Goal: Task Accomplishment & Management: Complete application form

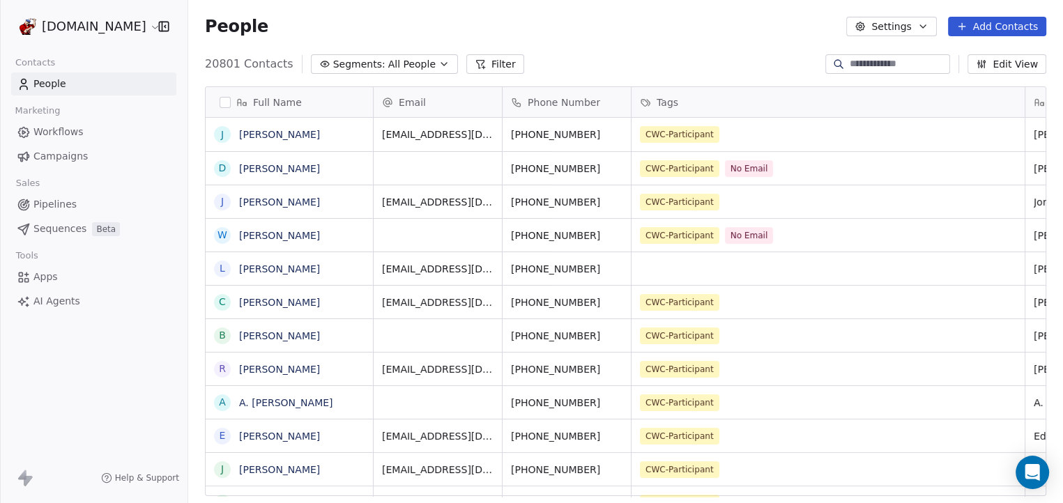
scroll to position [435, 866]
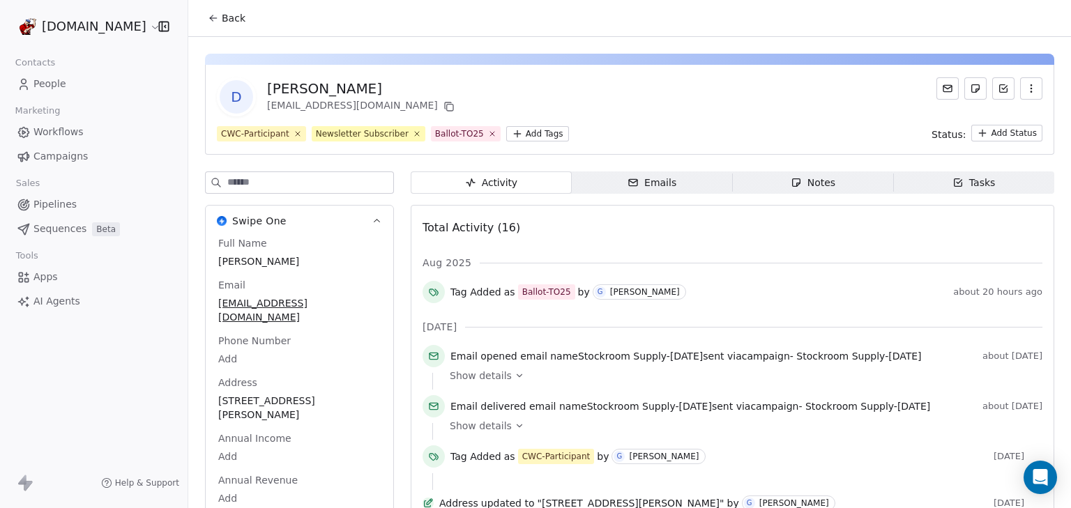
click at [210, 17] on icon at bounding box center [211, 16] width 3 height 3
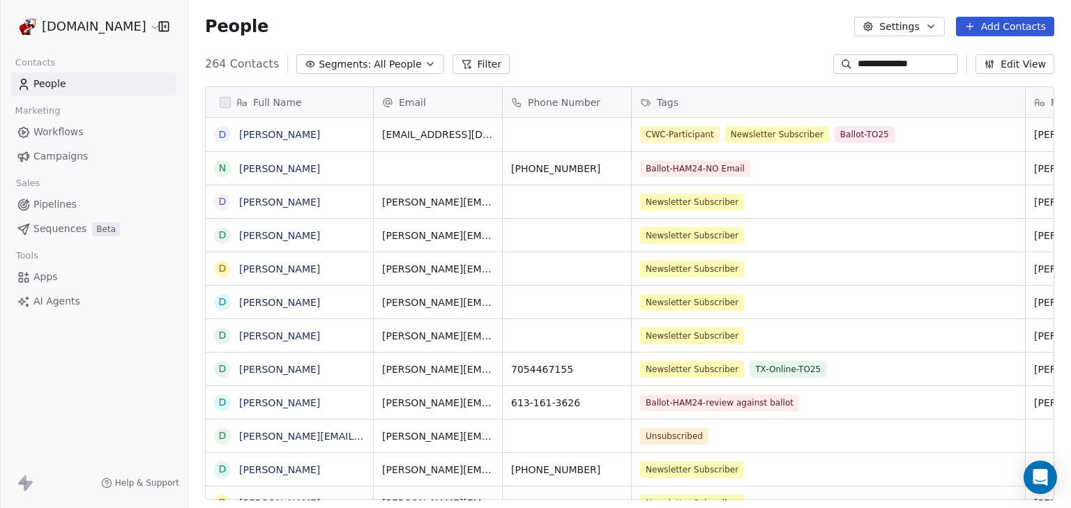
scroll to position [438, 873]
drag, startPoint x: 909, startPoint y: 64, endPoint x: 802, endPoint y: 59, distance: 106.8
click at [802, 59] on div "**********" at bounding box center [629, 64] width 882 height 22
paste input "***"
type input "**********"
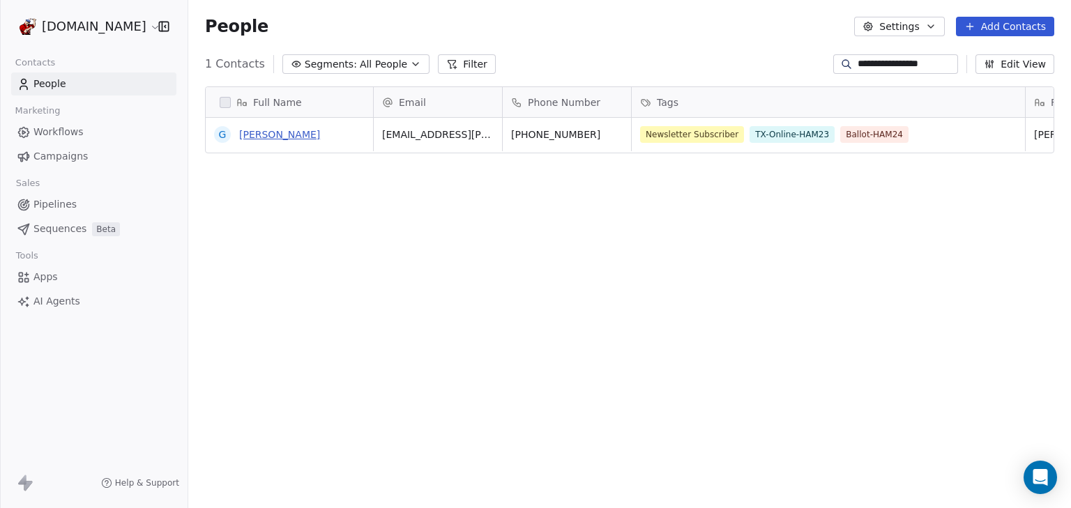
click at [278, 137] on link "[PERSON_NAME]" at bounding box center [279, 134] width 81 height 11
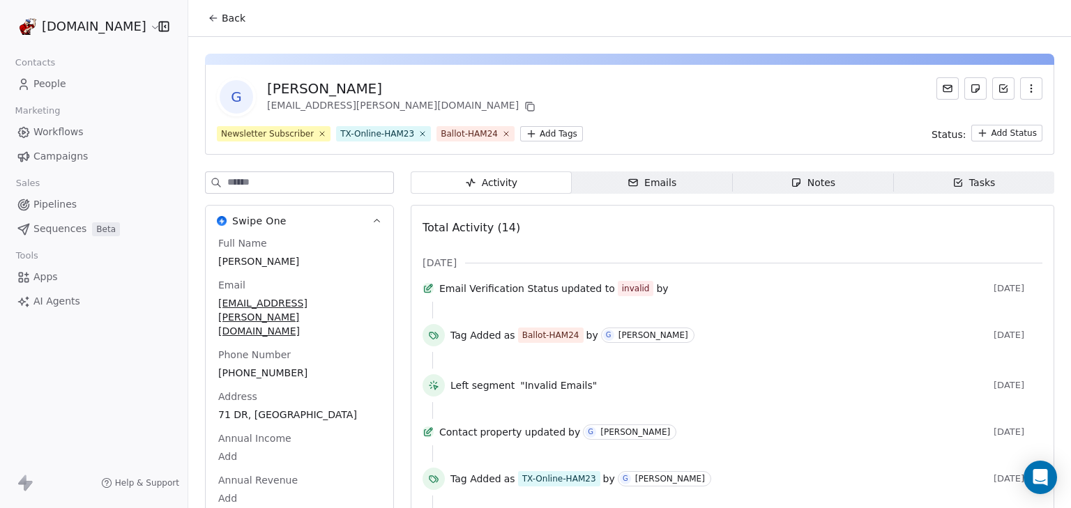
click at [50, 74] on link "People" at bounding box center [93, 83] width 165 height 23
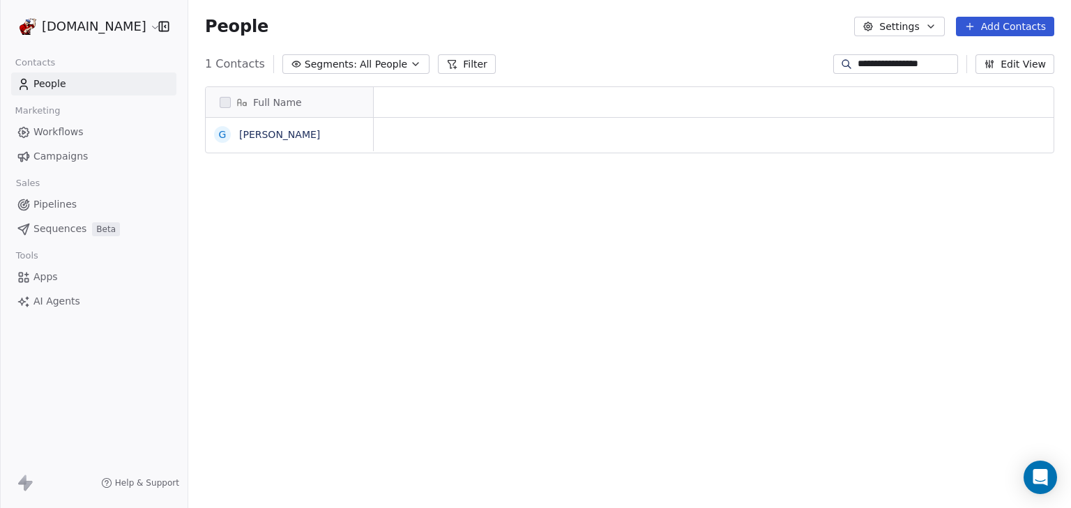
scroll to position [8, 8]
click at [1, 81] on div at bounding box center [0, 254] width 1 height 508
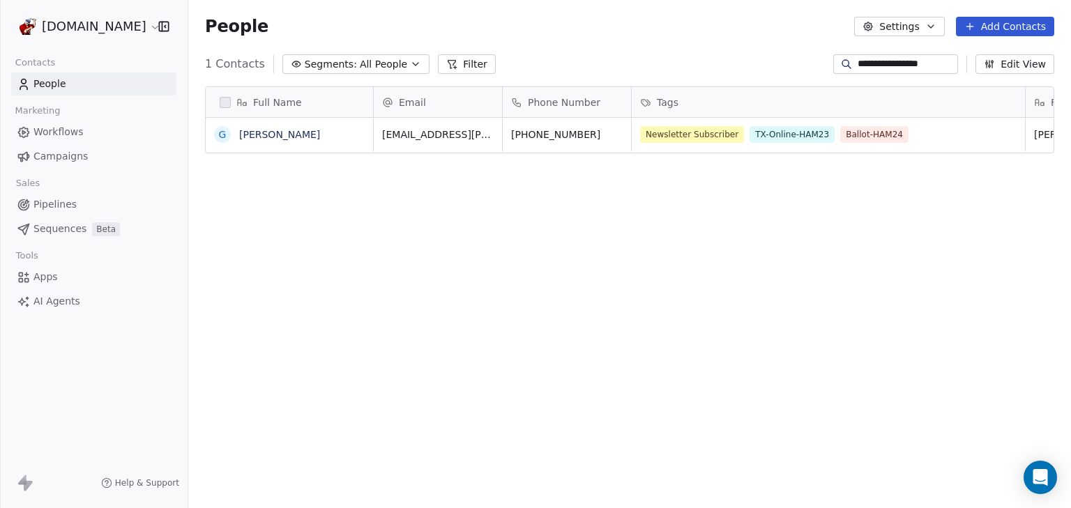
click at [54, 304] on span "AI Agents" at bounding box center [56, 301] width 47 height 15
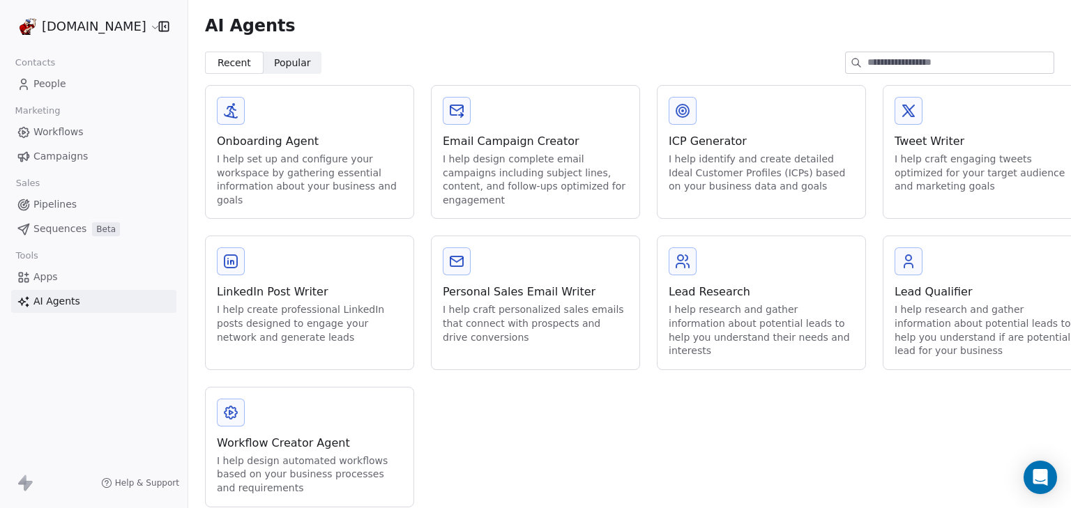
click at [50, 277] on span "Apps" at bounding box center [45, 277] width 24 height 15
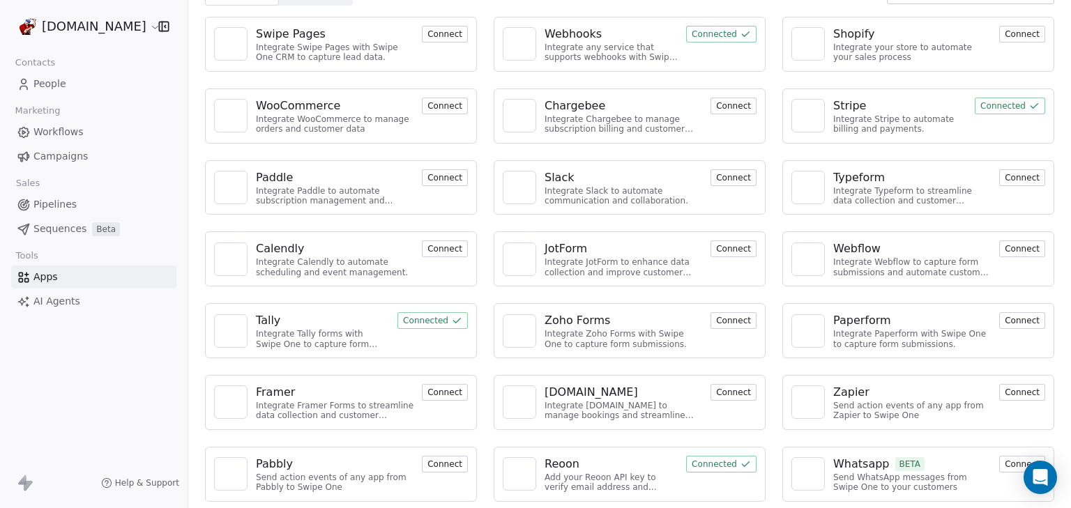
scroll to position [72, 0]
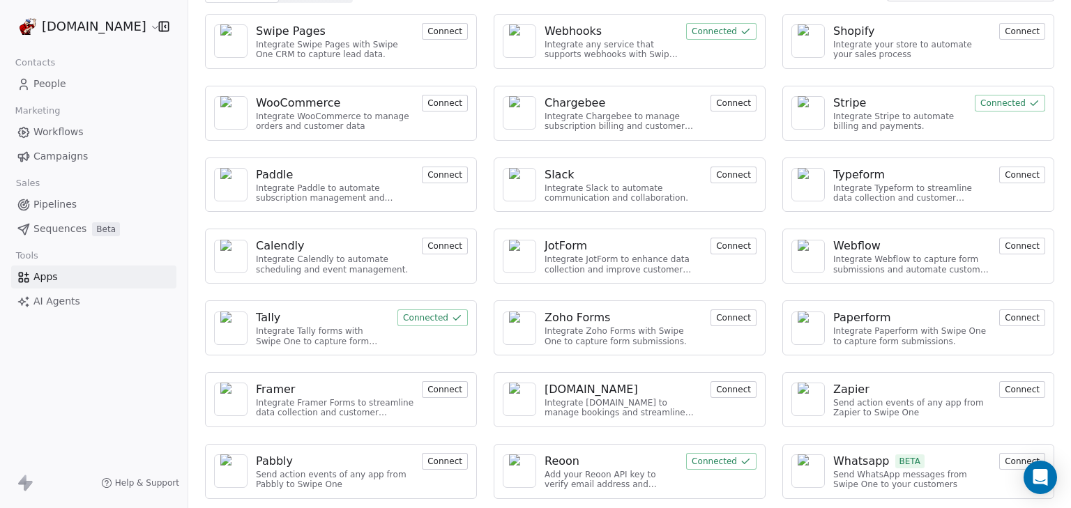
click at [47, 227] on span "Sequences" at bounding box center [59, 229] width 53 height 15
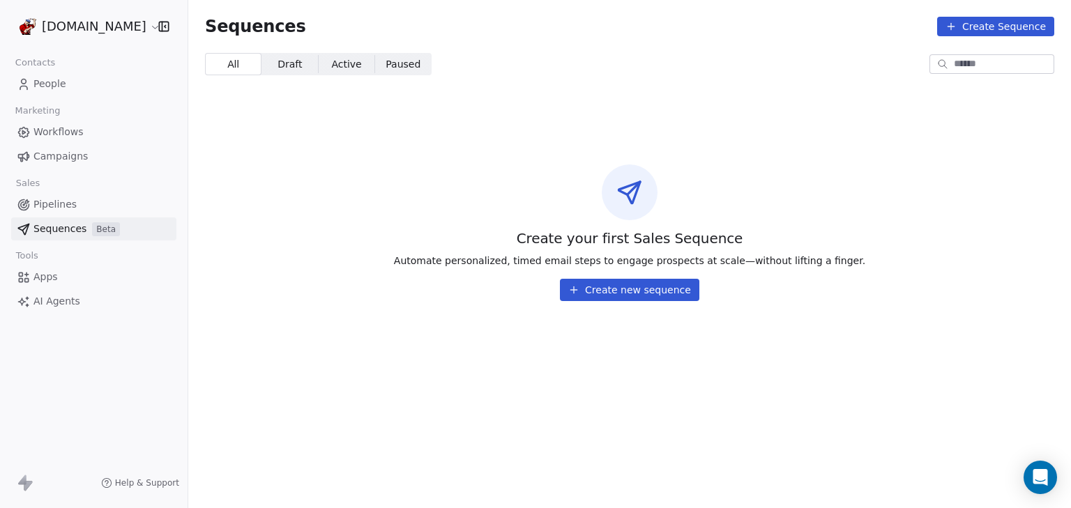
click at [45, 205] on span "Pipelines" at bounding box center [54, 204] width 43 height 15
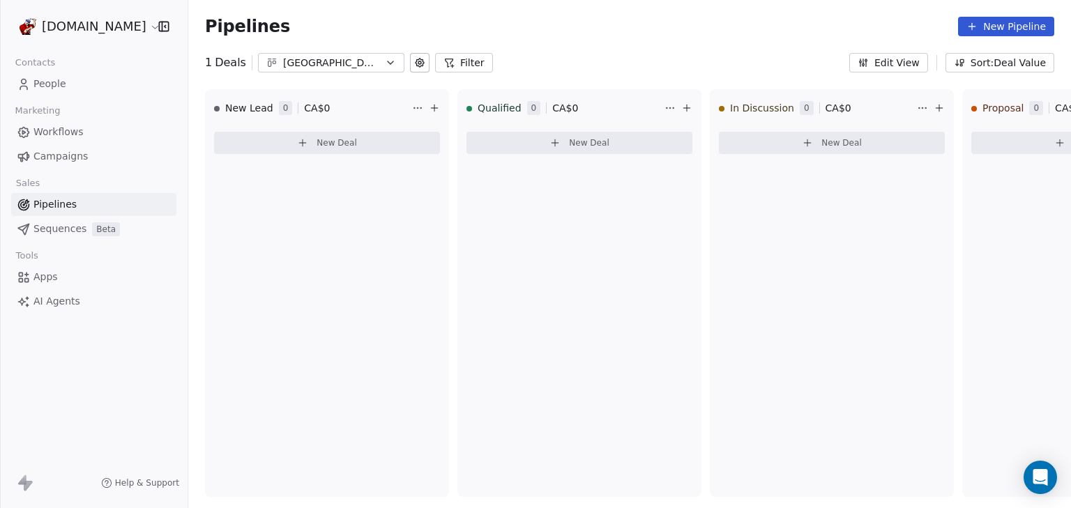
click at [47, 86] on span "People" at bounding box center [49, 84] width 33 height 15
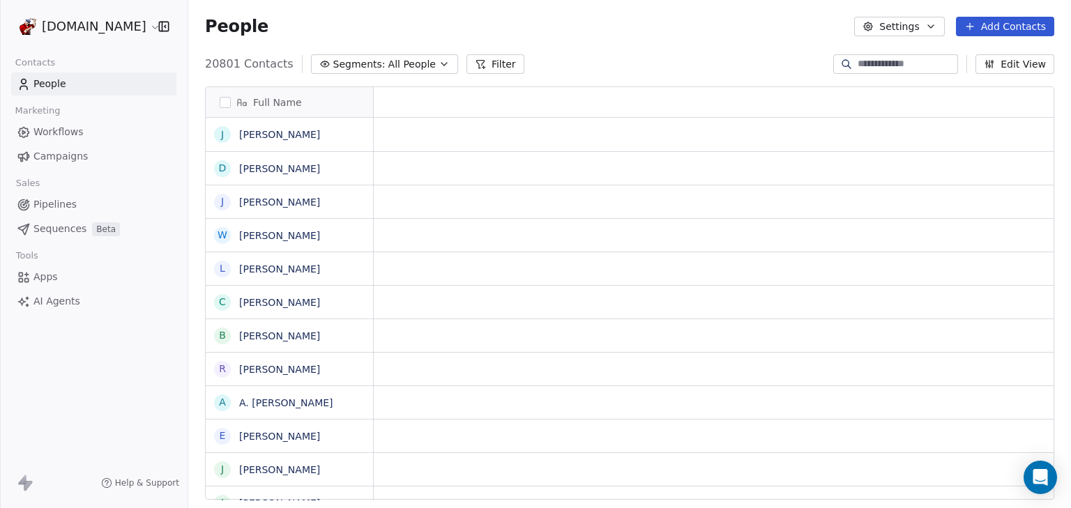
scroll to position [438, 873]
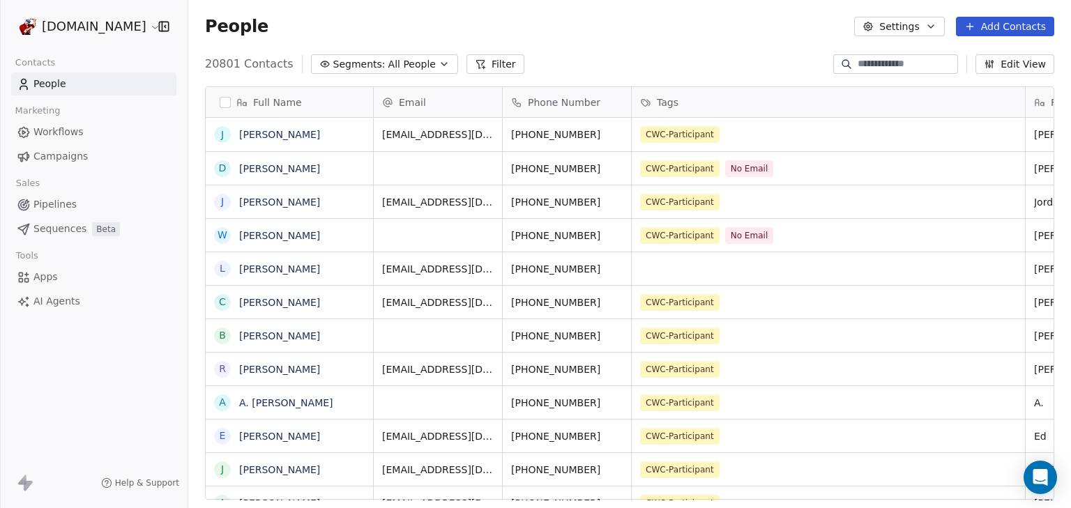
click at [708, 57] on div "20801 Contacts Segments: All People Filter Edit View" at bounding box center [629, 64] width 882 height 22
click at [1004, 36] on div "People Settings Add Contacts" at bounding box center [629, 26] width 882 height 53
click at [1007, 31] on button "Add Contacts" at bounding box center [1005, 27] width 98 height 20
click at [993, 76] on span "Import from CSV" at bounding box center [1004, 79] width 81 height 15
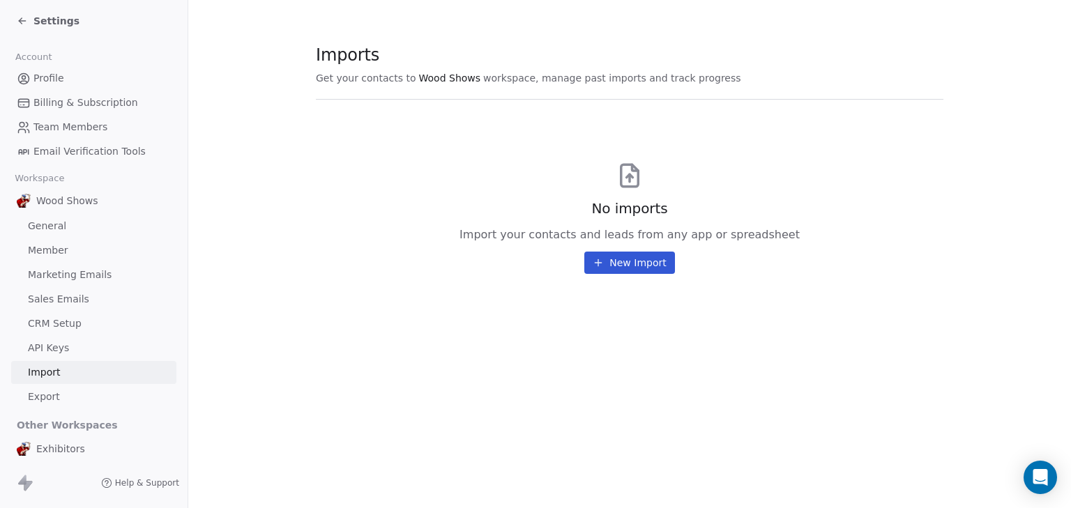
click at [625, 256] on button "New Import" at bounding box center [629, 263] width 90 height 22
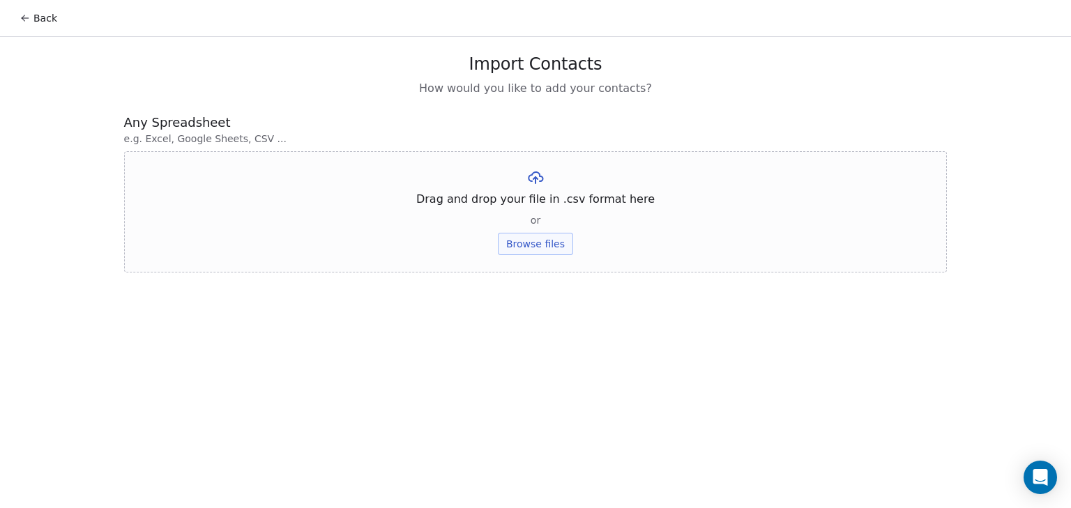
click at [545, 241] on button "Browse files" at bounding box center [535, 244] width 75 height 22
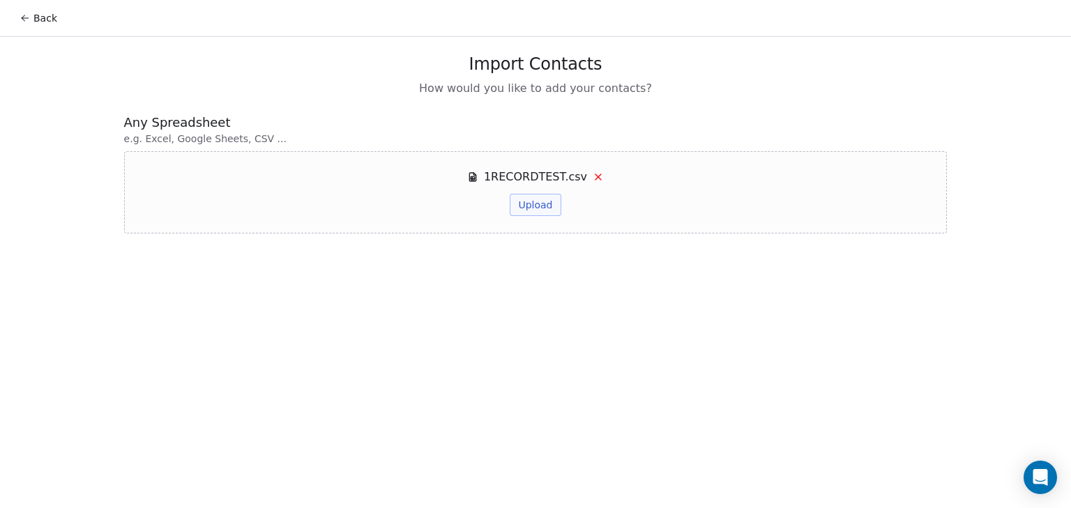
click at [535, 208] on button "Upload" at bounding box center [535, 205] width 51 height 22
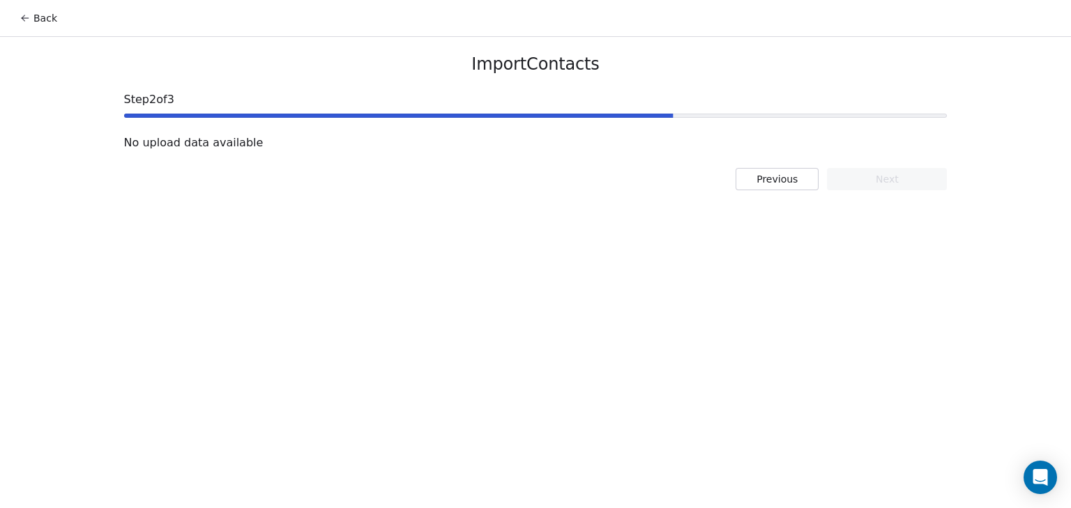
click at [749, 187] on button "Previous" at bounding box center [776, 179] width 83 height 22
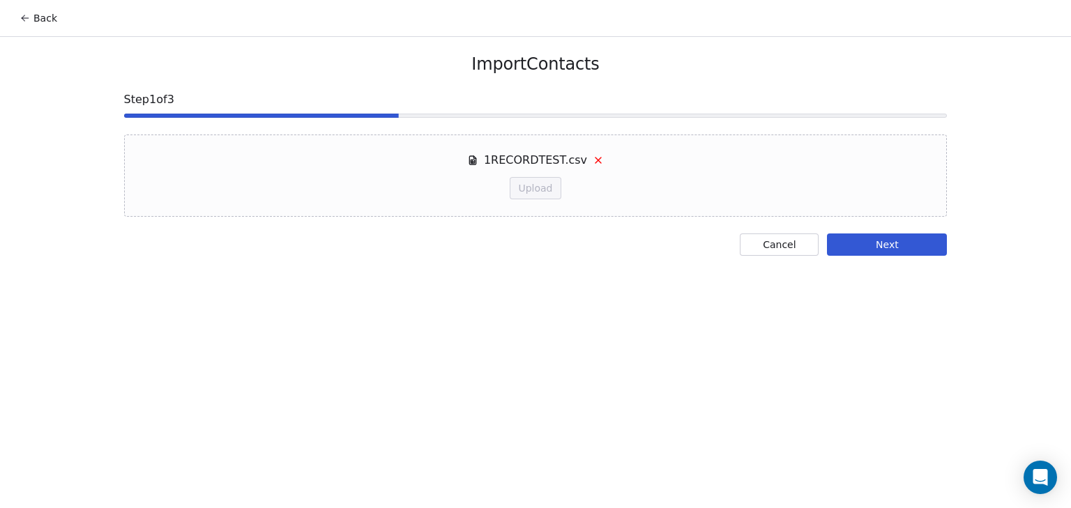
click at [848, 240] on button "Next" at bounding box center [887, 245] width 120 height 22
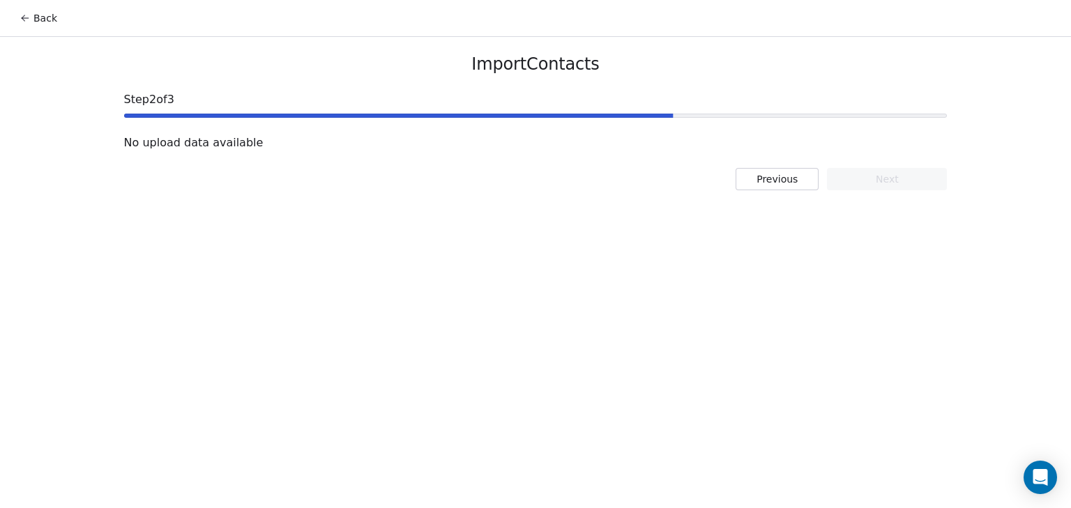
click at [764, 180] on button "Previous" at bounding box center [776, 179] width 83 height 22
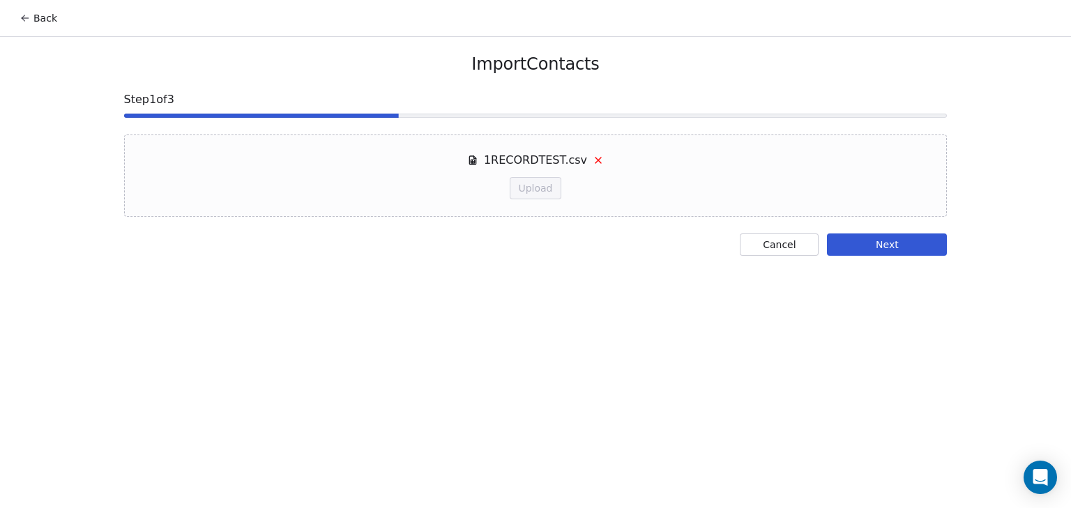
click at [595, 159] on icon at bounding box center [597, 160] width 11 height 11
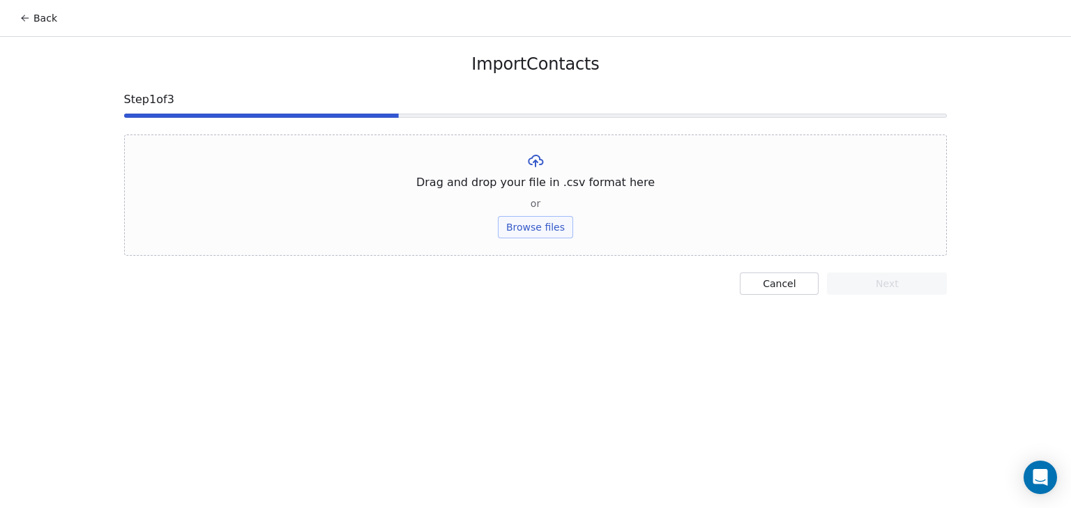
click at [544, 226] on button "Browse files" at bounding box center [535, 227] width 75 height 22
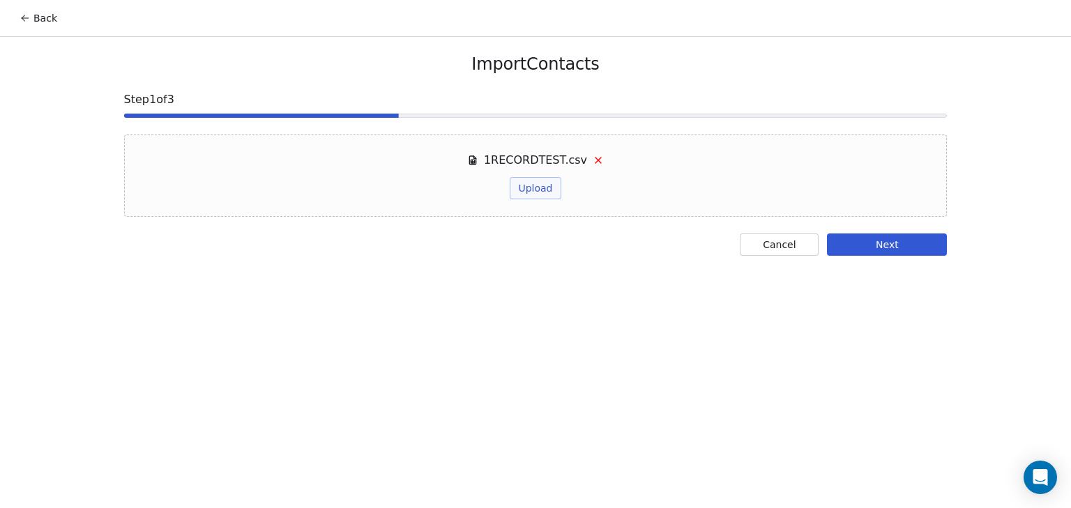
click at [864, 245] on button "Next" at bounding box center [887, 245] width 120 height 22
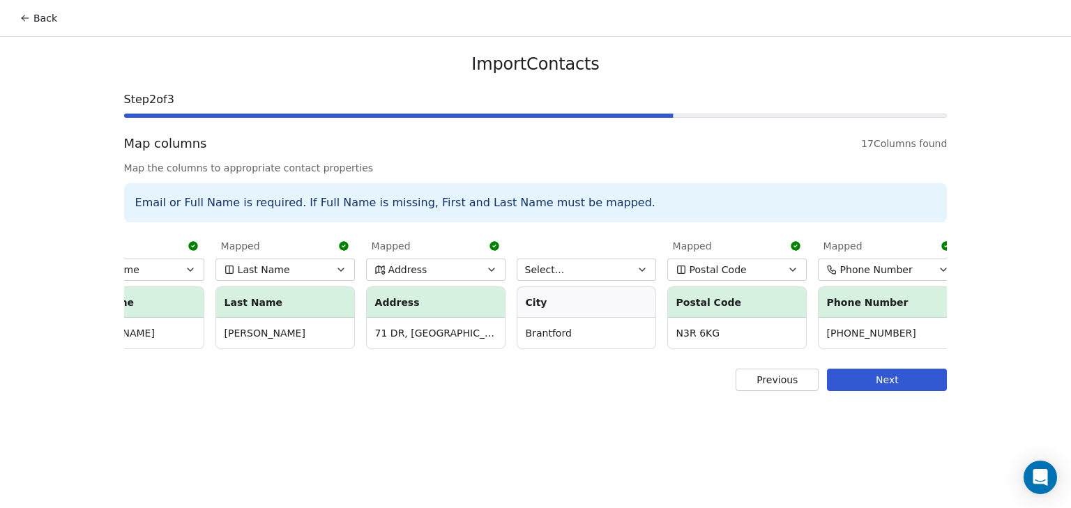
scroll to position [0, 529]
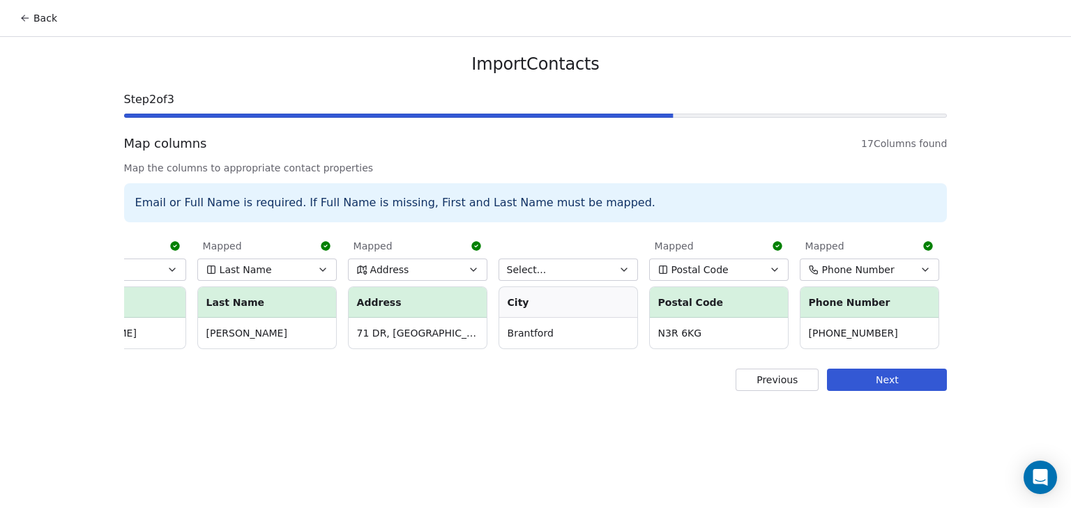
click at [536, 270] on span "Select..." at bounding box center [527, 270] width 40 height 14
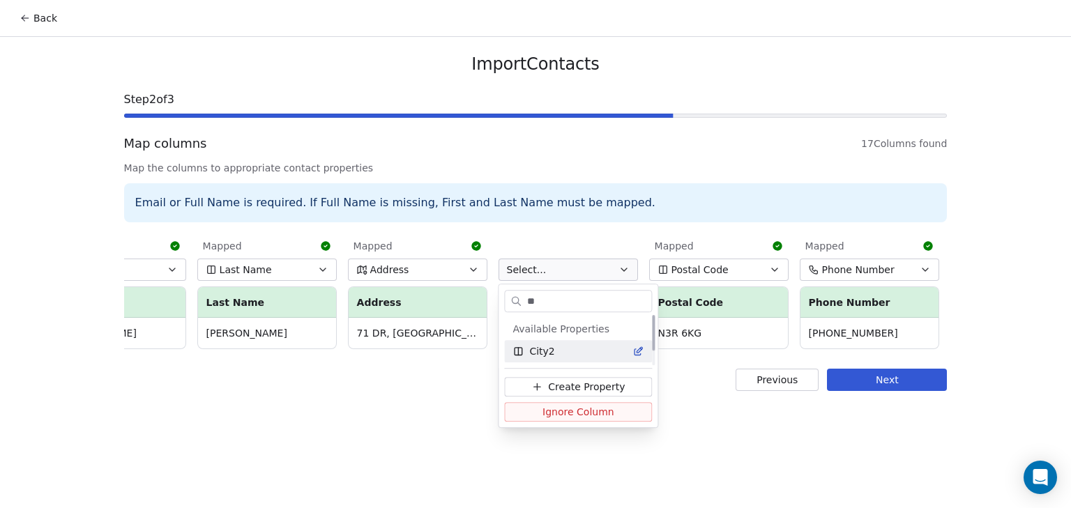
scroll to position [0, 0]
type input "****"
click at [574, 362] on div "Available Properties City2" at bounding box center [577, 340] width 159 height 56
click at [576, 353] on div "City2" at bounding box center [577, 351] width 131 height 14
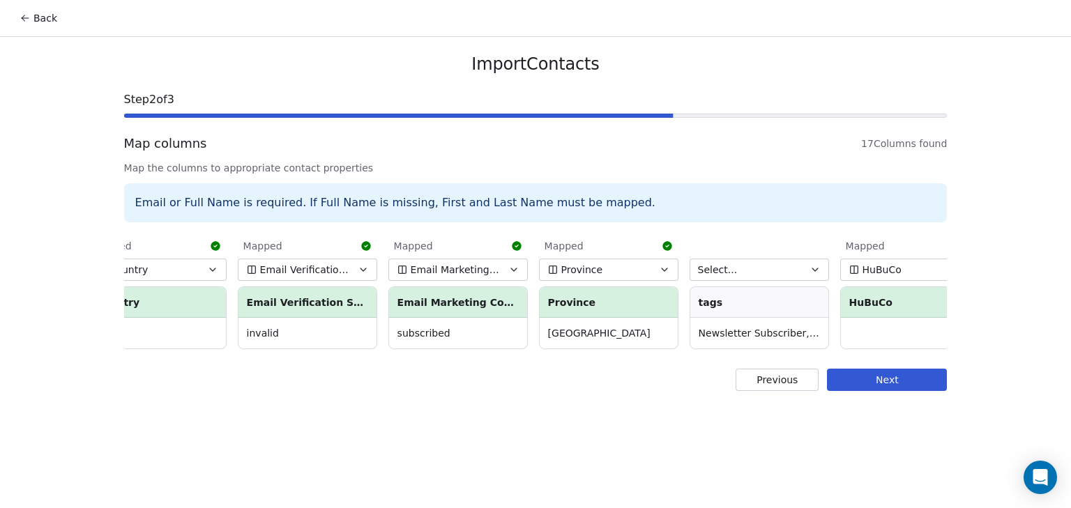
scroll to position [0, 1394]
click at [765, 268] on button "Select..." at bounding box center [756, 270] width 139 height 22
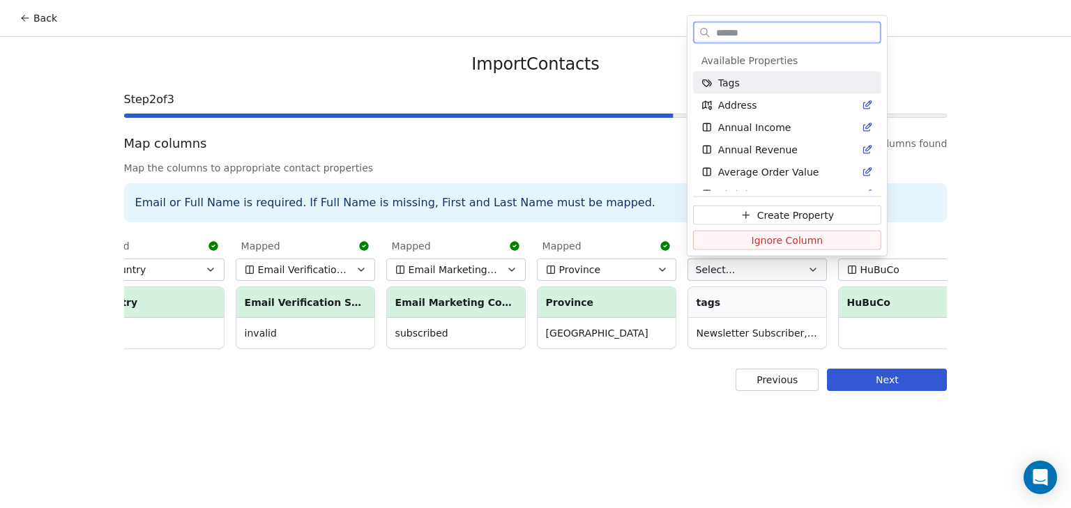
click at [739, 86] on div "Tags" at bounding box center [786, 83] width 171 height 14
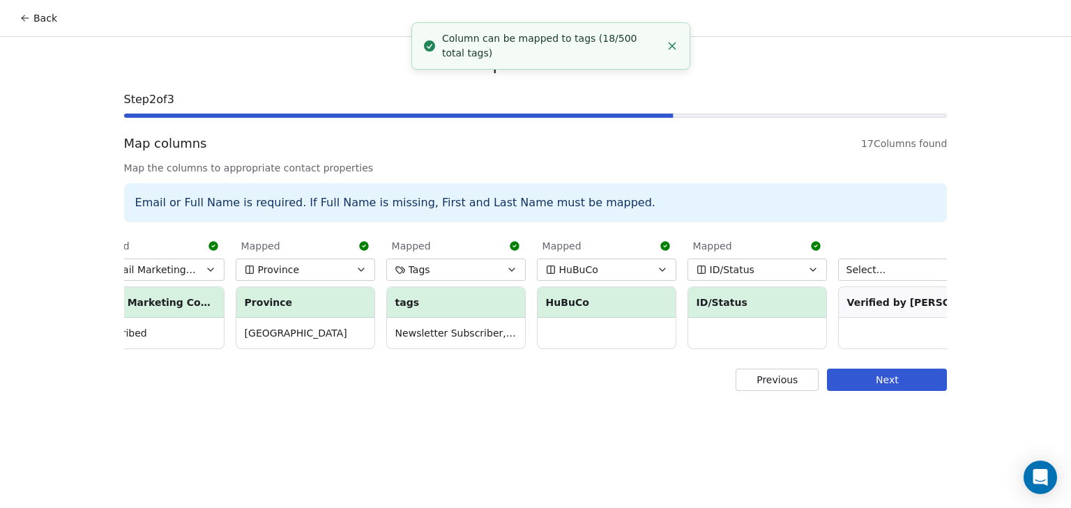
scroll to position [0, 1725]
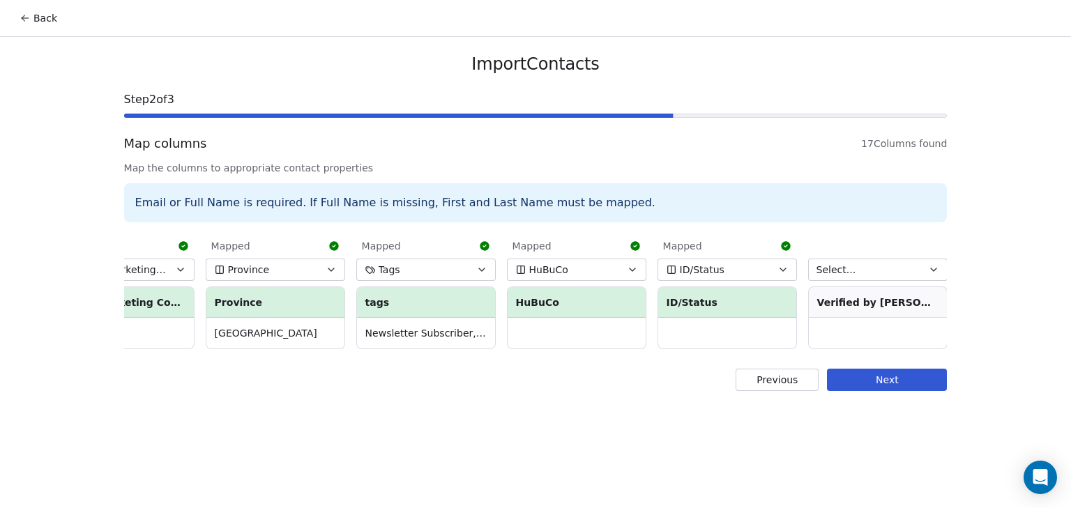
click at [883, 268] on button "Select..." at bounding box center [877, 270] width 139 height 22
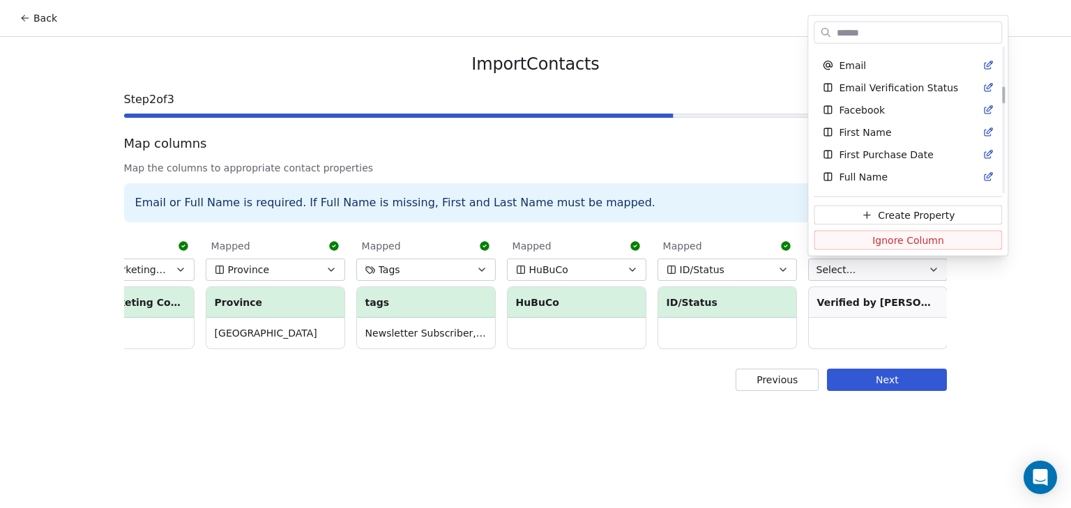
scroll to position [335, 0]
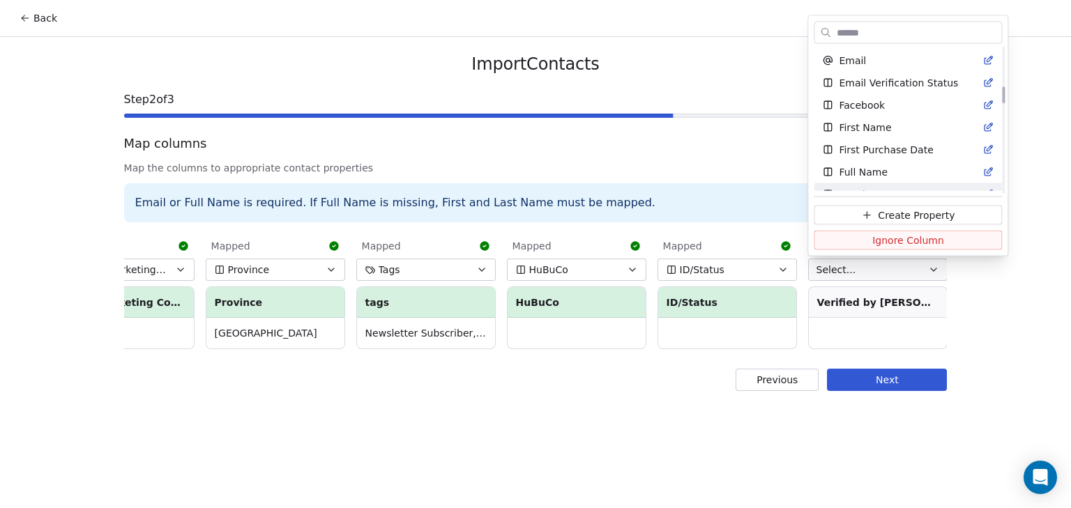
click at [584, 388] on html "Back Import Contacts Step 2 of 3 Map columns 17 Columns found Map the columns t…" at bounding box center [535, 254] width 1071 height 508
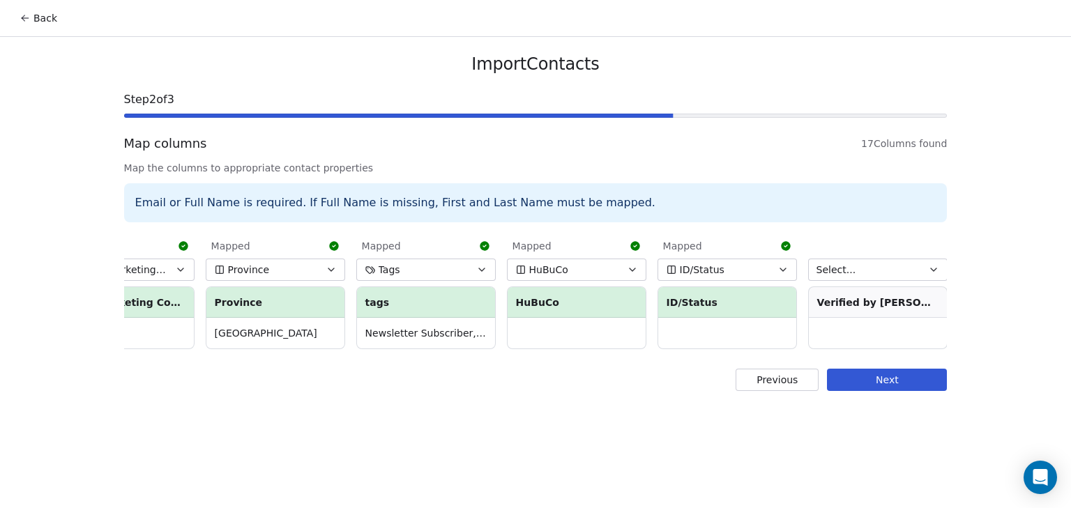
click at [903, 391] on button "Next" at bounding box center [887, 380] width 120 height 22
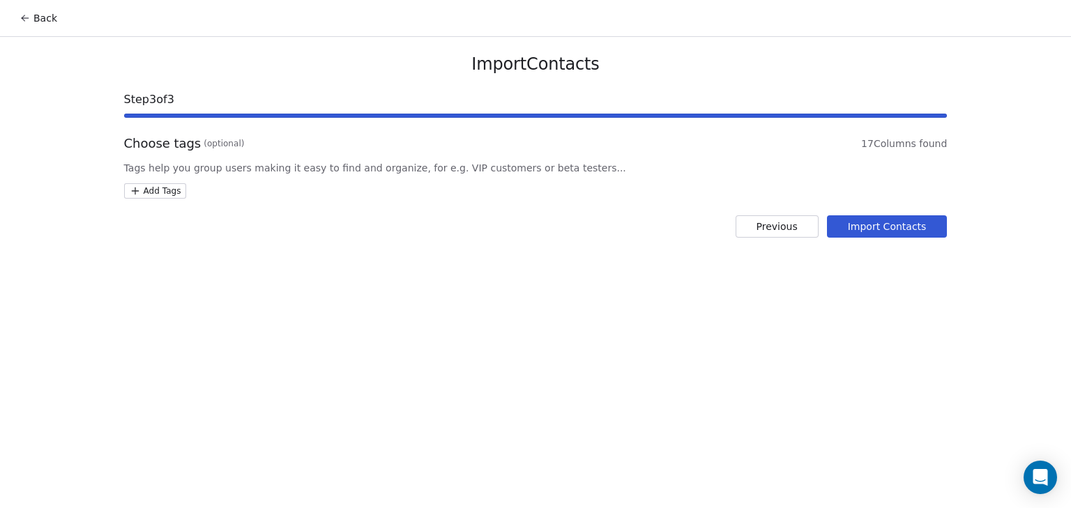
click at [882, 229] on button "Import Contacts" at bounding box center [887, 226] width 121 height 22
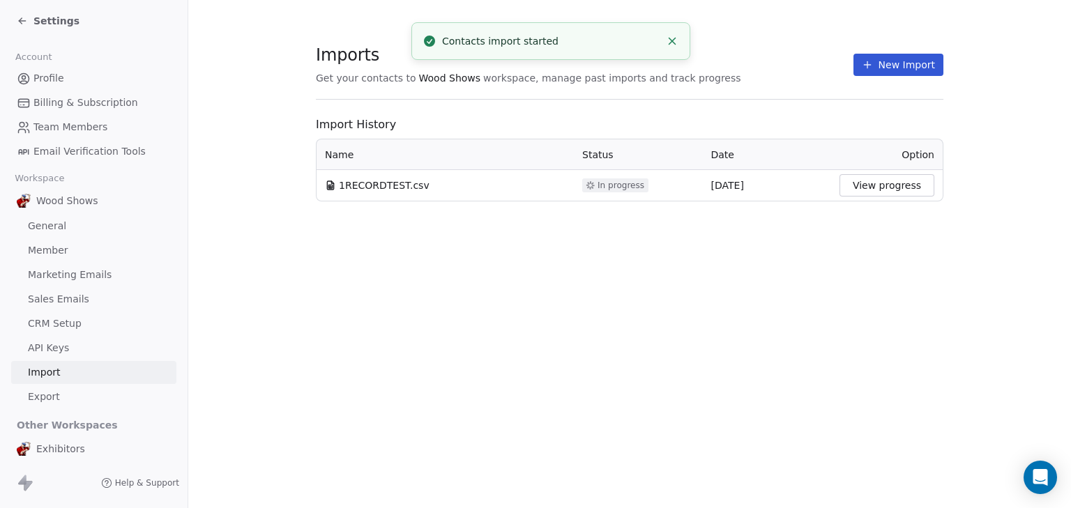
click at [45, 74] on span "Profile" at bounding box center [48, 78] width 31 height 15
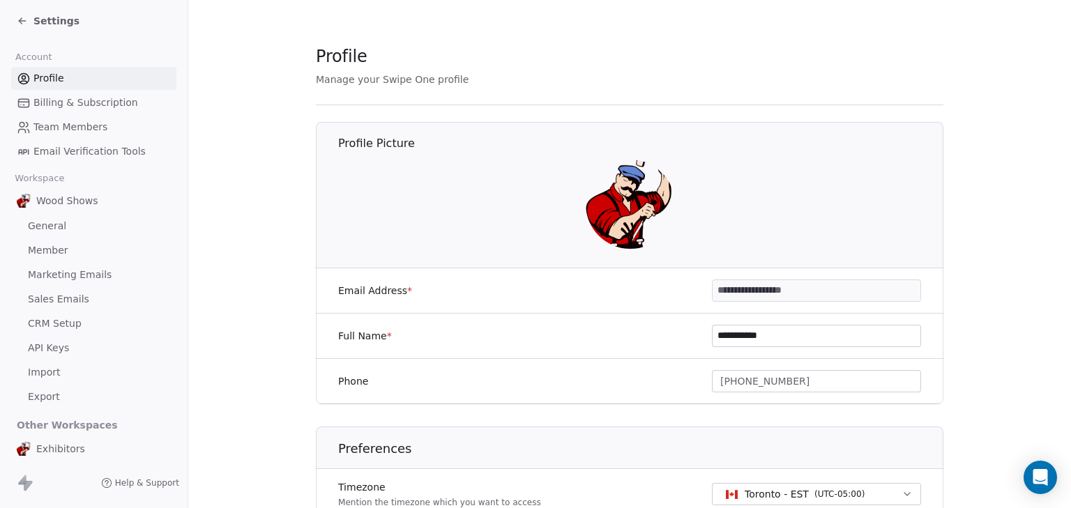
click at [22, 20] on icon at bounding box center [22, 20] width 11 height 11
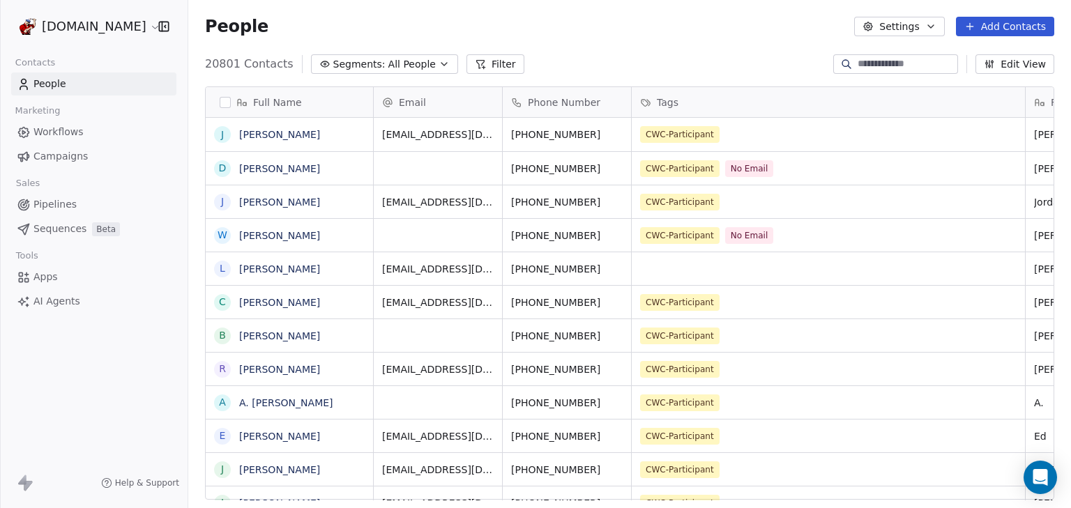
scroll to position [438, 873]
click at [860, 70] on input at bounding box center [906, 64] width 98 height 14
click at [857, 67] on input at bounding box center [906, 64] width 98 height 14
paste input "**********"
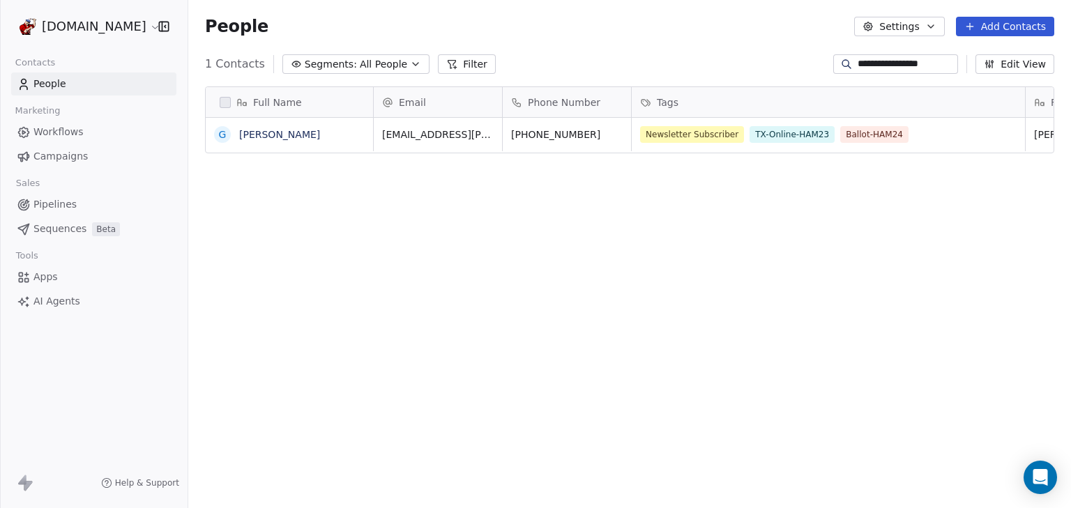
type input "**********"
